Goal: Information Seeking & Learning: Learn about a topic

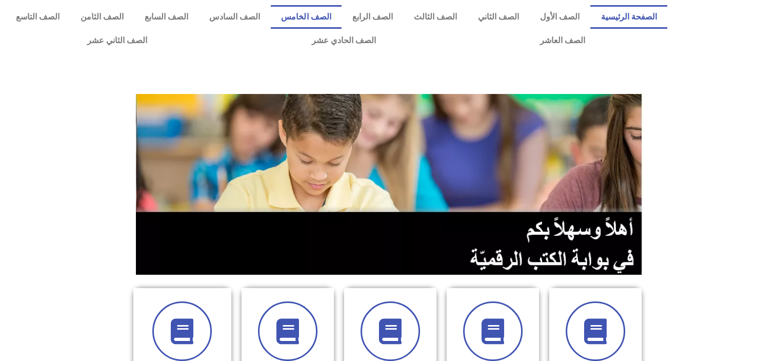
click at [342, 17] on link "الصف الخامس" at bounding box center [306, 17] width 71 height 24
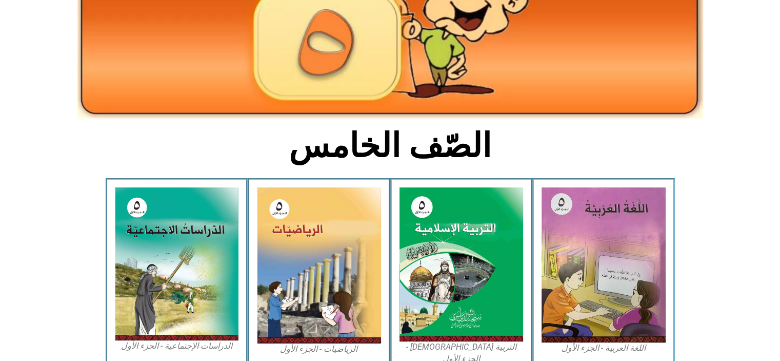
scroll to position [152, 0]
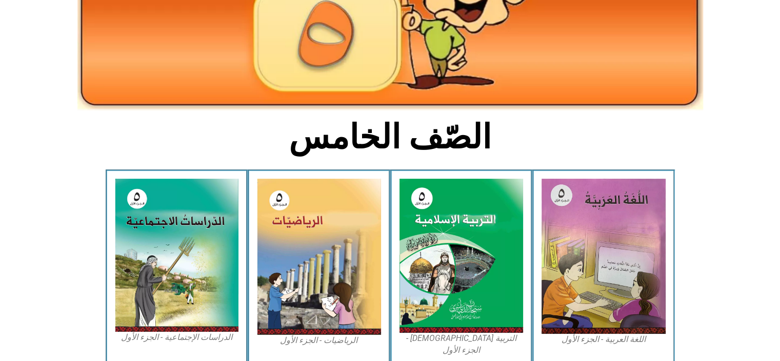
click at [333, 283] on img at bounding box center [319, 256] width 124 height 156
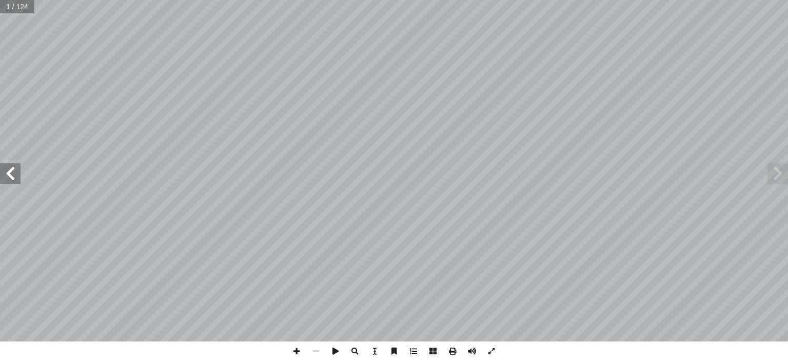
click at [14, 177] on span at bounding box center [10, 173] width 21 height 21
click at [10, 172] on span at bounding box center [10, 173] width 21 height 21
click at [13, 175] on span at bounding box center [10, 173] width 21 height 21
click at [10, 179] on span at bounding box center [10, 173] width 21 height 21
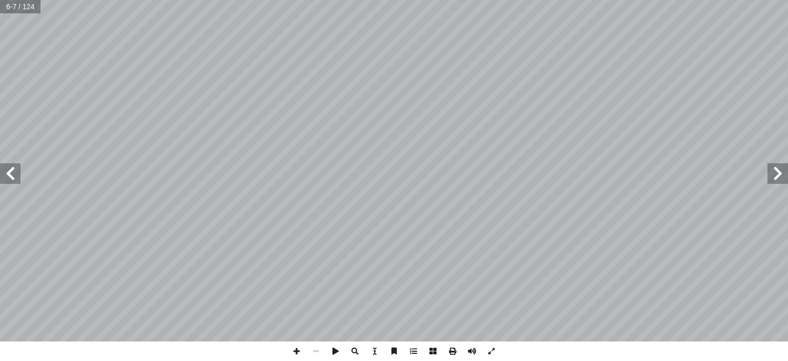
click at [13, 170] on span at bounding box center [10, 173] width 21 height 21
click at [10, 176] on span at bounding box center [10, 173] width 21 height 21
click at [10, 177] on span at bounding box center [10, 173] width 21 height 21
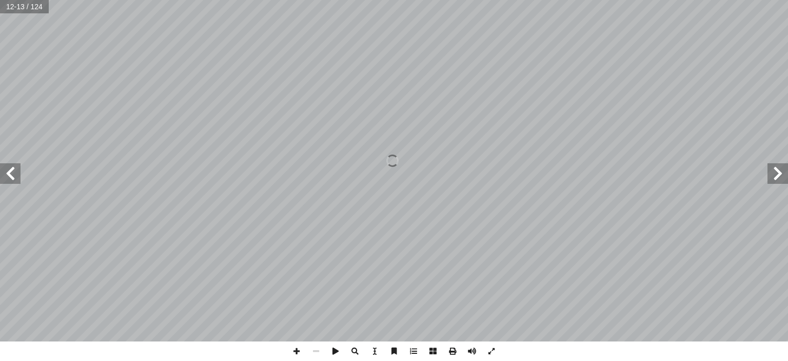
click at [14, 177] on span at bounding box center [10, 173] width 21 height 21
click at [13, 177] on span at bounding box center [10, 173] width 21 height 21
click at [19, 173] on span at bounding box center [10, 173] width 21 height 21
click at [17, 171] on span at bounding box center [10, 173] width 21 height 21
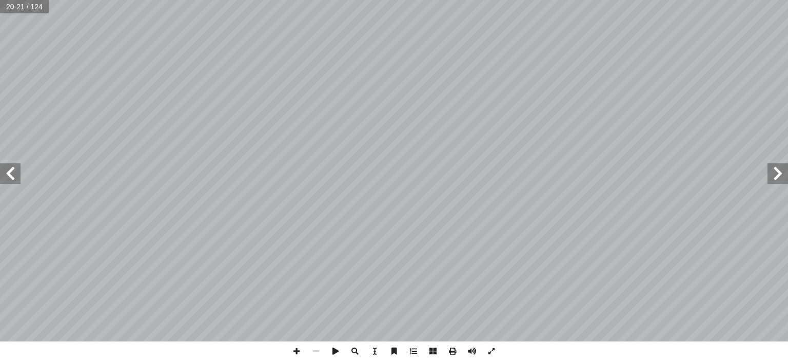
click at [775, 172] on span at bounding box center [777, 173] width 21 height 21
click at [11, 178] on span at bounding box center [10, 173] width 21 height 21
click at [13, 175] on span at bounding box center [10, 173] width 21 height 21
